Goal: Task Accomplishment & Management: Manage account settings

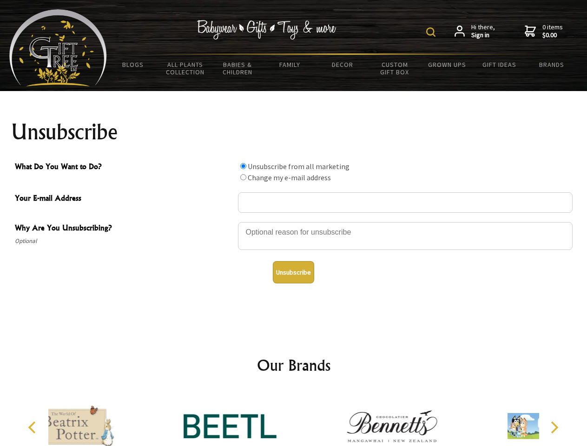
click at [432, 32] on img at bounding box center [430, 31] width 9 height 9
click at [294, 222] on div at bounding box center [405, 237] width 334 height 33
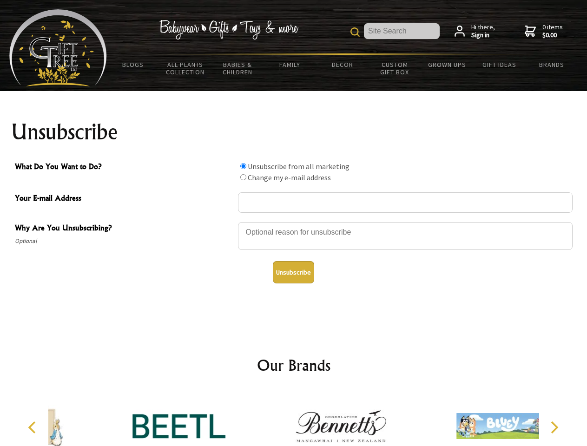
click at [243, 166] on input "What Do You Want to Do?" at bounding box center [243, 166] width 6 height 6
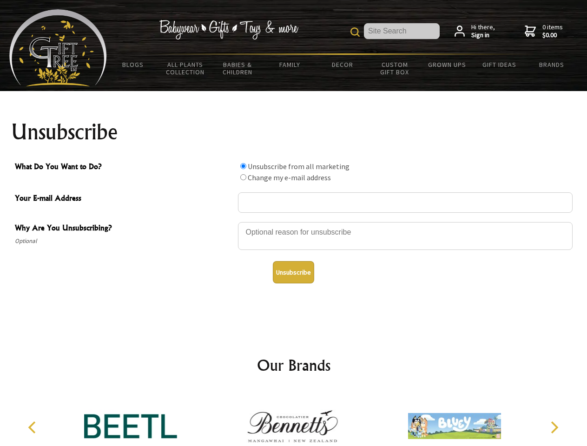
click at [243, 177] on input "What Do You Want to Do?" at bounding box center [243, 177] width 6 height 6
radio input "true"
click at [293, 272] on button "Unsubscribe" at bounding box center [293, 272] width 41 height 22
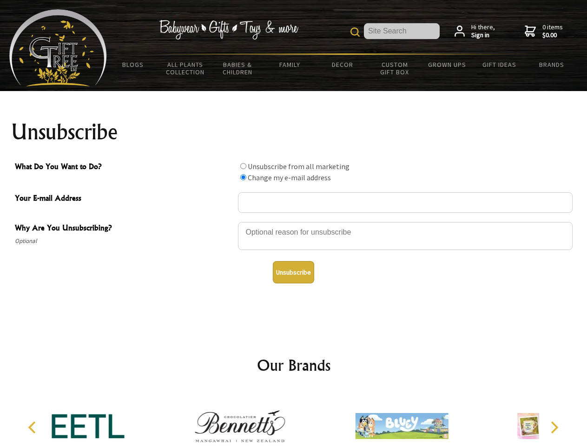
click at [294, 419] on div at bounding box center [240, 427] width 162 height 72
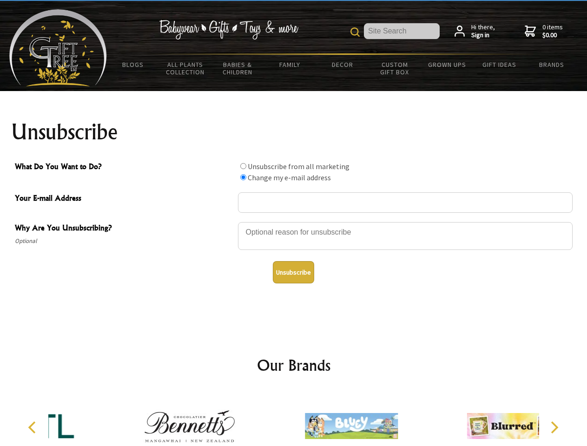
click at [33, 427] on icon "Previous" at bounding box center [33, 427] width 12 height 12
click at [554, 427] on icon "Next" at bounding box center [553, 427] width 12 height 12
